Goal: Information Seeking & Learning: Learn about a topic

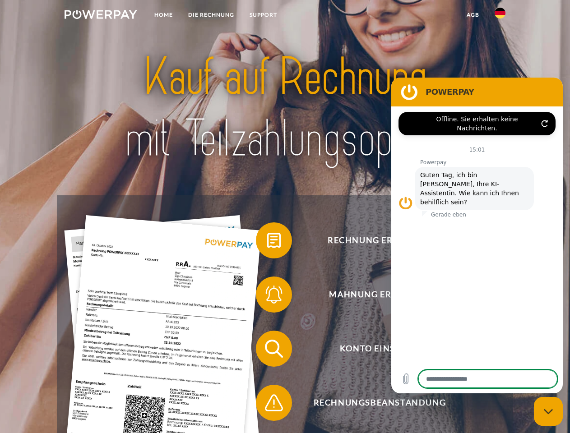
click at [101, 16] on img at bounding box center [101, 14] width 73 height 9
click at [500, 16] on img at bounding box center [500, 13] width 11 height 11
click at [472, 15] on link "agb" at bounding box center [473, 15] width 28 height 16
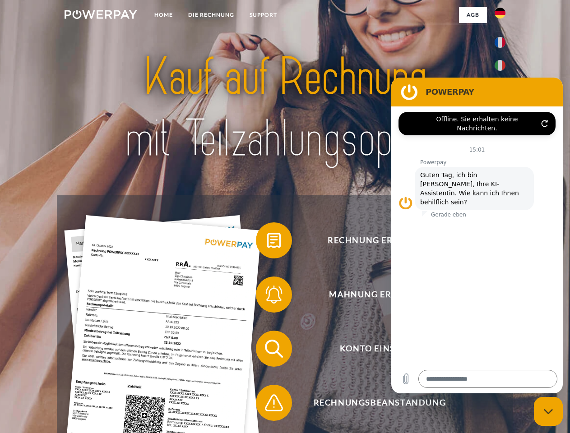
click at [267, 242] on span at bounding box center [260, 240] width 45 height 45
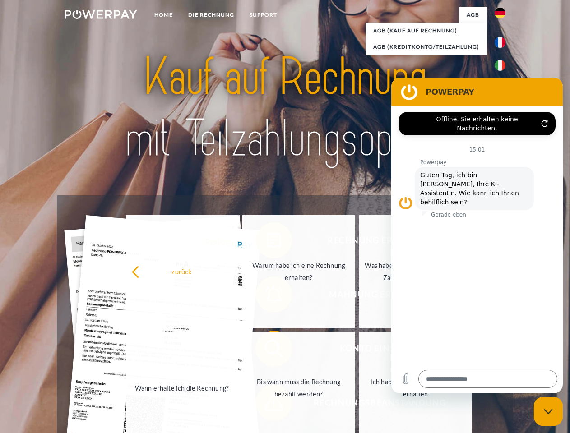
click at [267, 351] on link "Bis wann muss die Rechnung bezahlt werden?" at bounding box center [298, 388] width 112 height 113
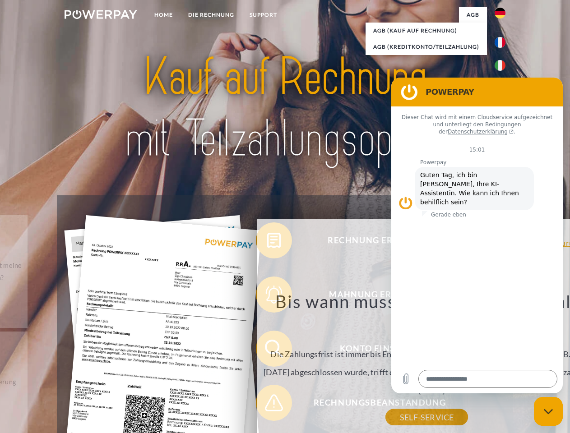
click at [267, 405] on div "Bis wann muss die Rechnung bezahlt werden? Die Zahlungsfrist ist immer bis Ende…" at bounding box center [426, 354] width 329 height 127
click at [548, 412] on icon "Messaging-Fenster schließen" at bounding box center [548, 412] width 9 height 6
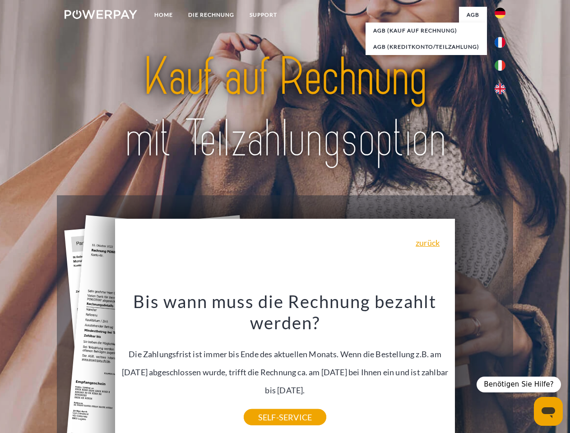
type textarea "*"
